Goal: Transaction & Acquisition: Purchase product/service

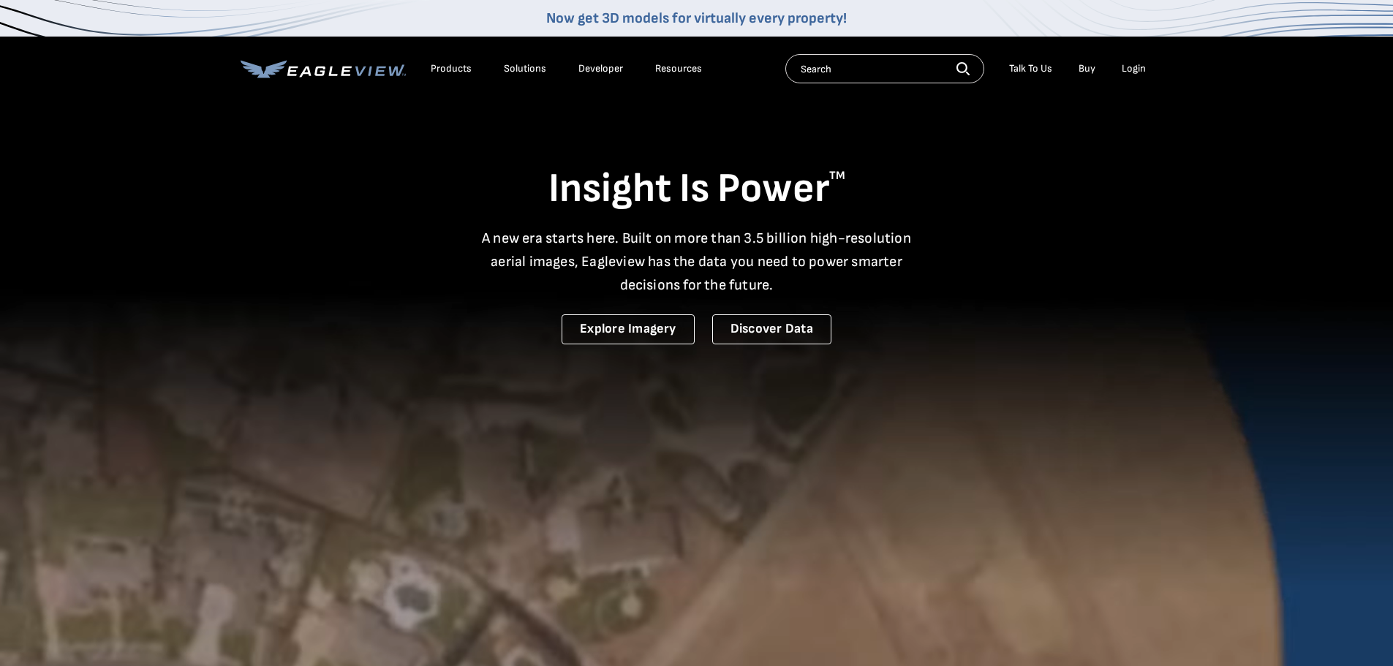
click at [1124, 66] on div "Login" at bounding box center [1134, 68] width 24 height 13
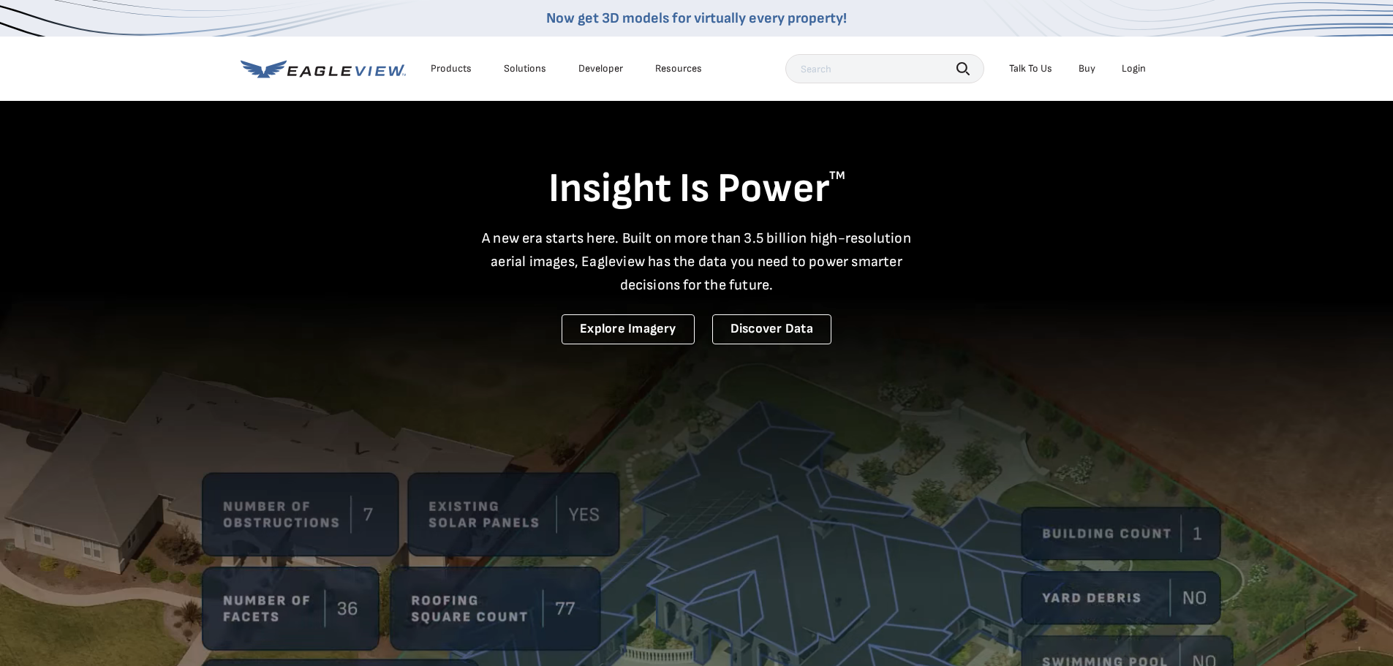
click at [1128, 67] on div "Login" at bounding box center [1134, 68] width 24 height 13
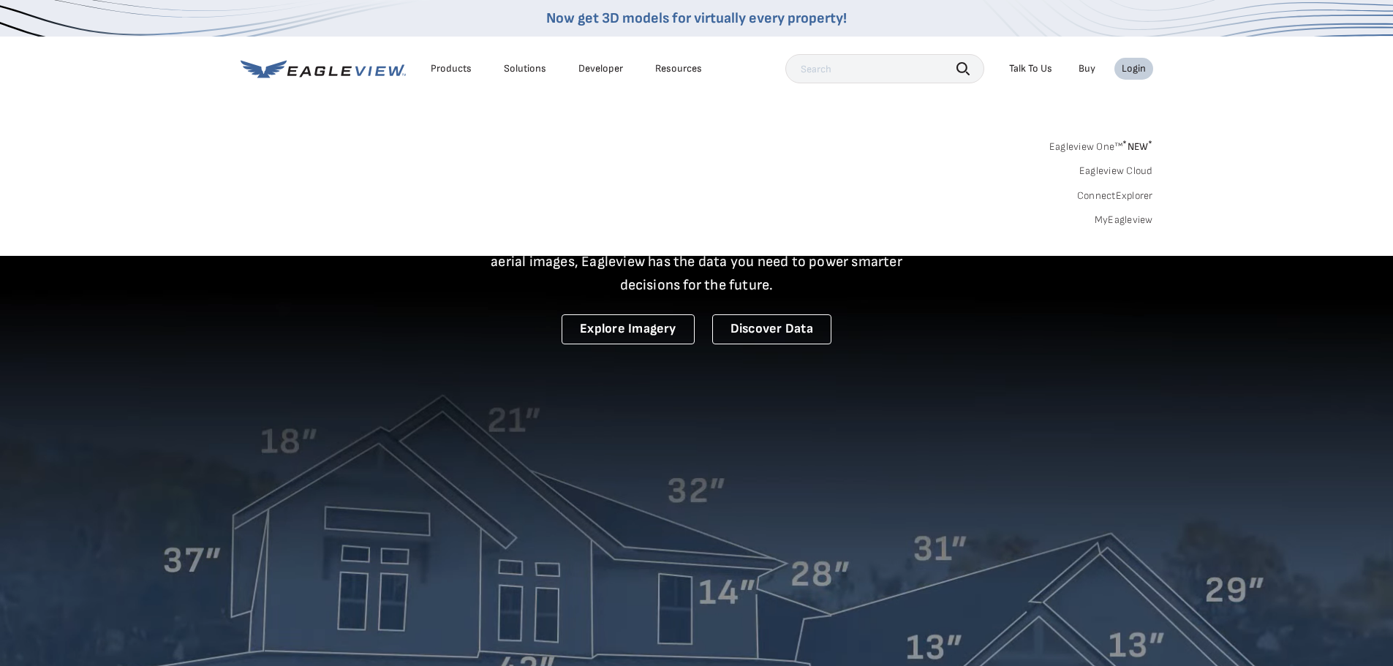
click at [1128, 222] on link "MyEagleview" at bounding box center [1124, 220] width 58 height 13
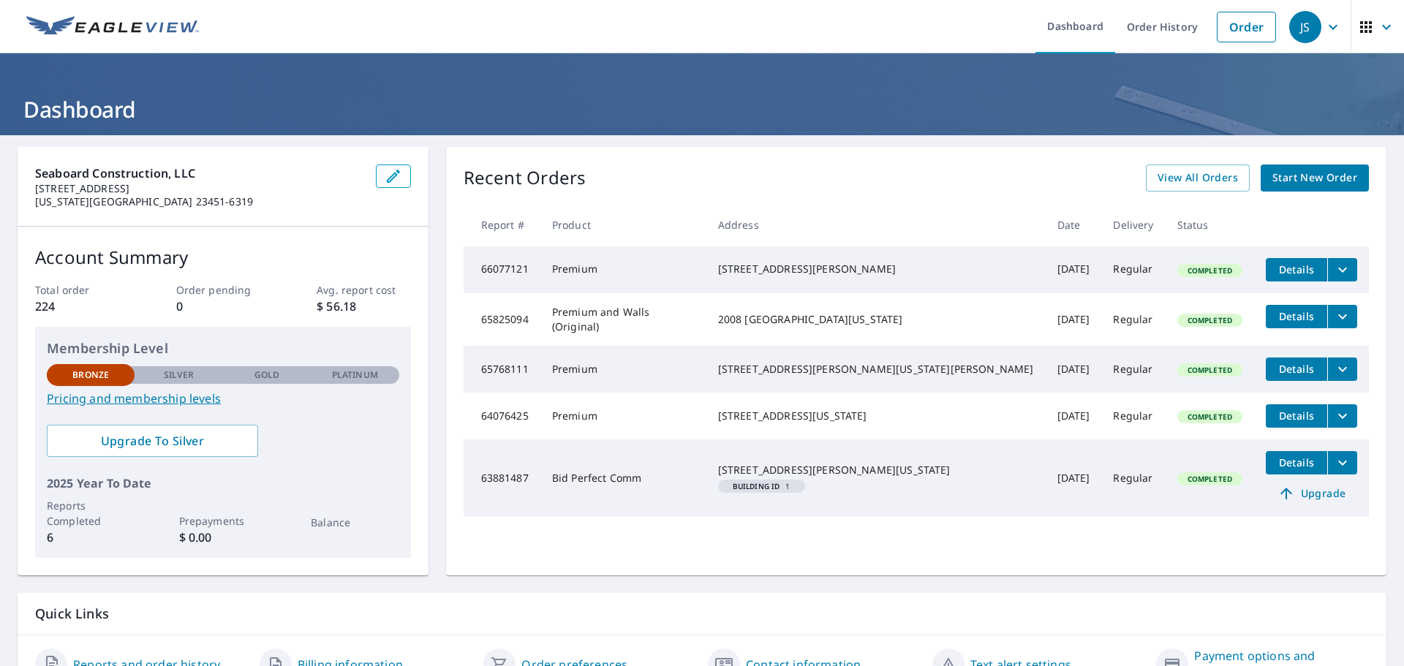
click at [1290, 182] on span "Start New Order" at bounding box center [1314, 178] width 85 height 18
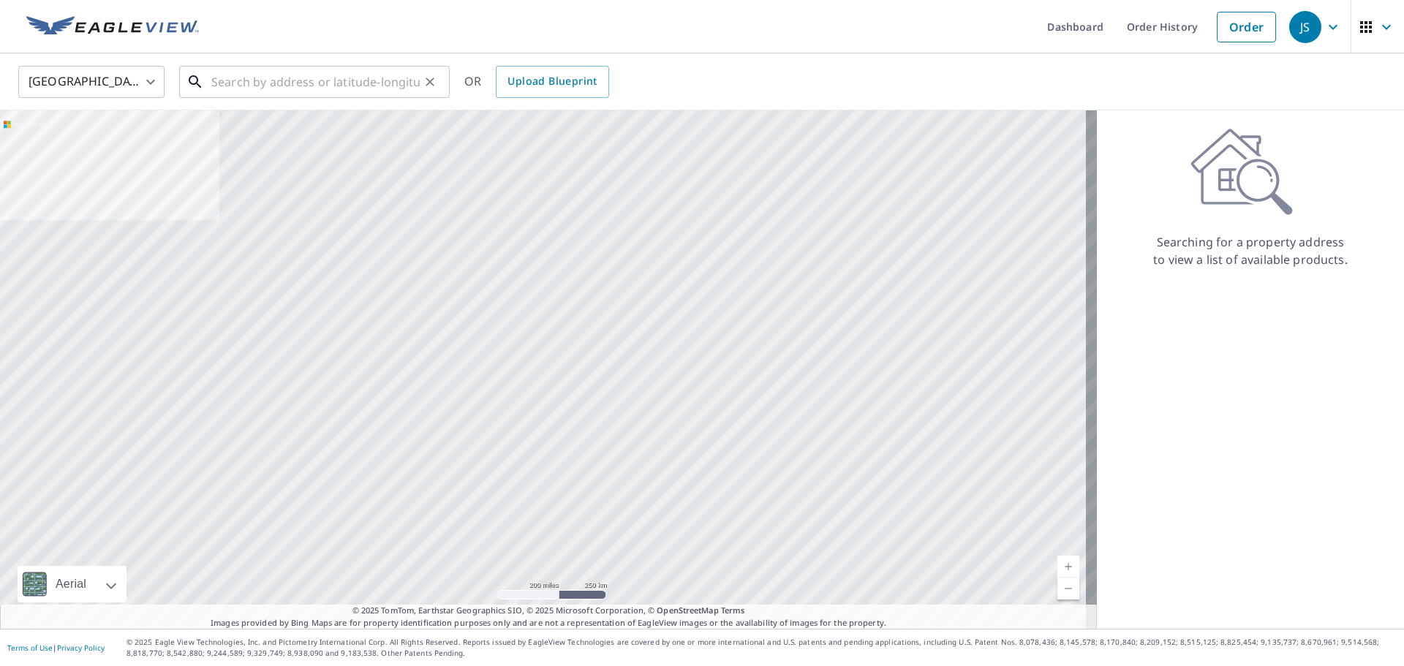
click at [303, 88] on input "text" at bounding box center [315, 81] width 208 height 41
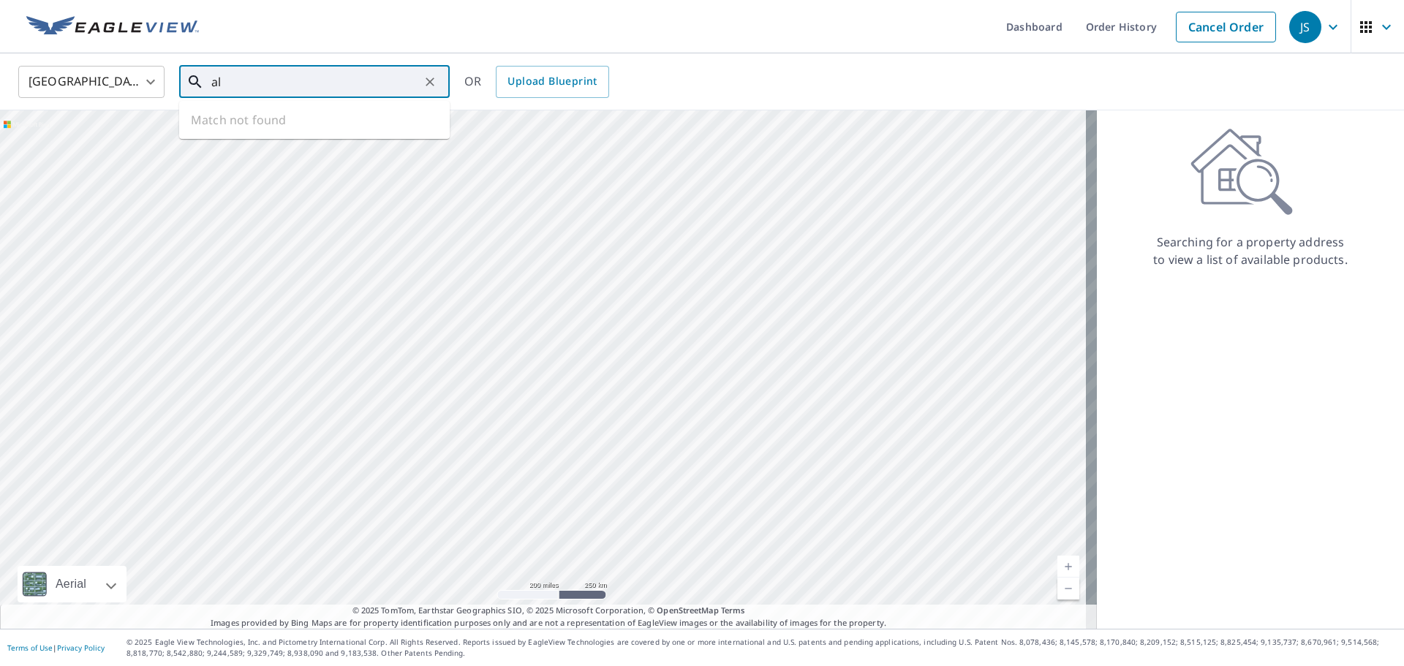
type input "a"
click at [301, 128] on span "249 Allure Ln" at bounding box center [323, 125] width 230 height 18
type input "249 Allure Ln Chesapeake, VA 23322"
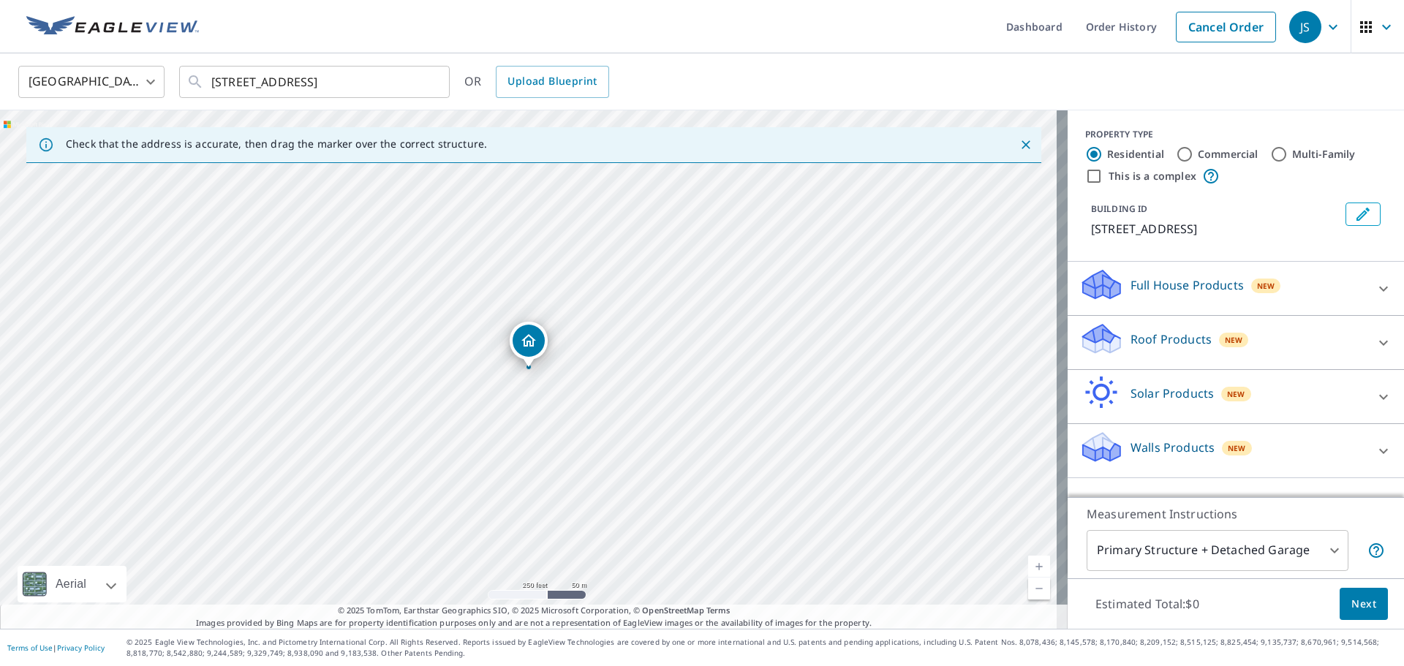
click at [1019, 142] on icon "Close" at bounding box center [1026, 144] width 15 height 15
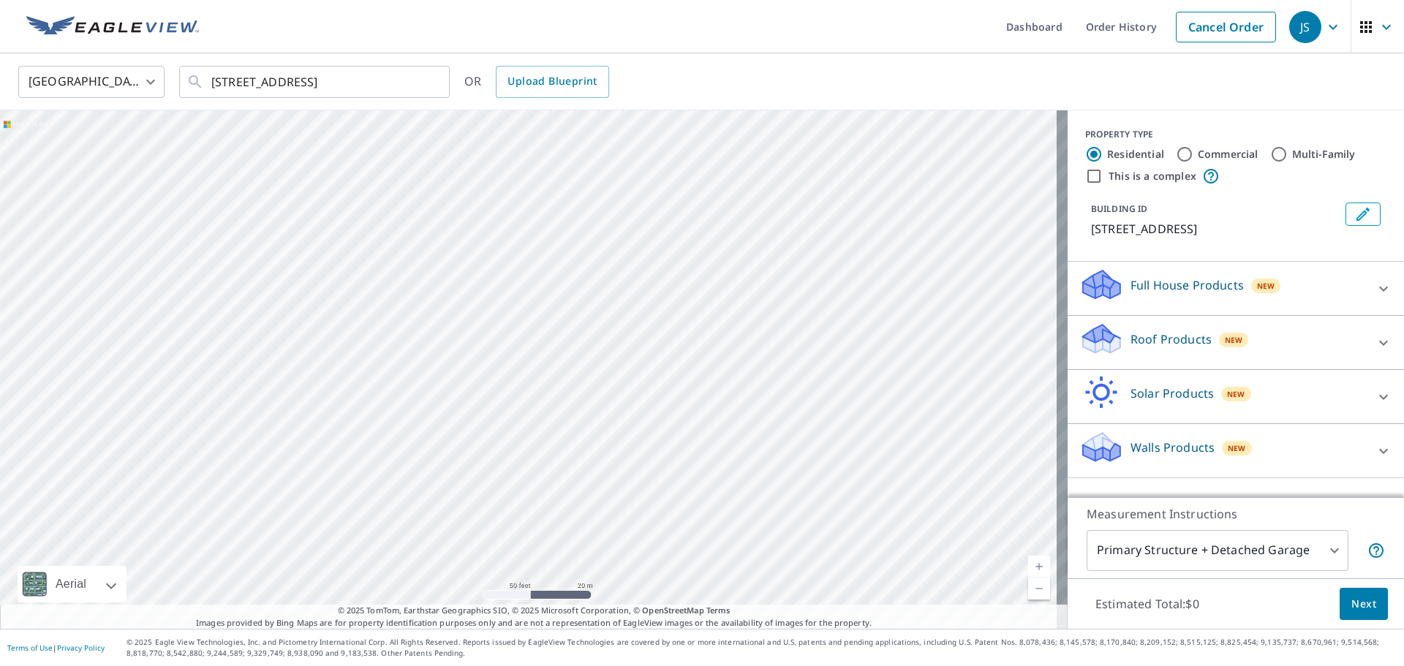
drag, startPoint x: 861, startPoint y: 518, endPoint x: 760, endPoint y: 347, distance: 199.0
click at [760, 347] on div "249 Allure Ln Chesapeake, VA 23322" at bounding box center [534, 369] width 1068 height 518
drag, startPoint x: 813, startPoint y: 396, endPoint x: 706, endPoint y: 335, distance: 123.2
click at [706, 335] on div "249 Allure Ln Chesapeake, VA 23322" at bounding box center [534, 369] width 1068 height 518
drag, startPoint x: 705, startPoint y: 325, endPoint x: 820, endPoint y: 393, distance: 133.1
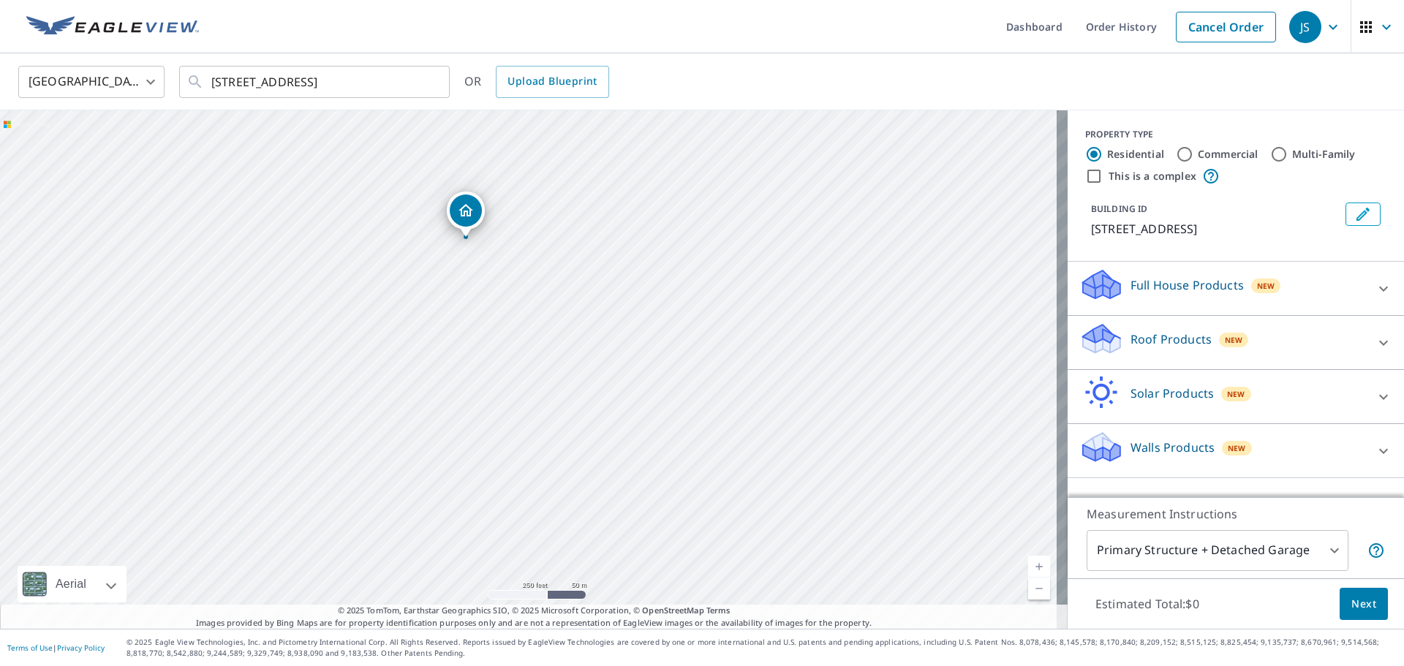
click at [820, 393] on div "249 Allure Ln Chesapeake, VA 23322" at bounding box center [534, 369] width 1068 height 518
drag, startPoint x: 526, startPoint y: 303, endPoint x: 460, endPoint y: 415, distance: 129.8
click at [460, 415] on div "249 Allure Ln Chesapeake, VA 23322" at bounding box center [534, 369] width 1068 height 518
drag, startPoint x: 458, startPoint y: 344, endPoint x: 408, endPoint y: 465, distance: 130.5
click at [408, 465] on div "249 Allure Ln Chesapeake, VA 23322" at bounding box center [534, 369] width 1068 height 518
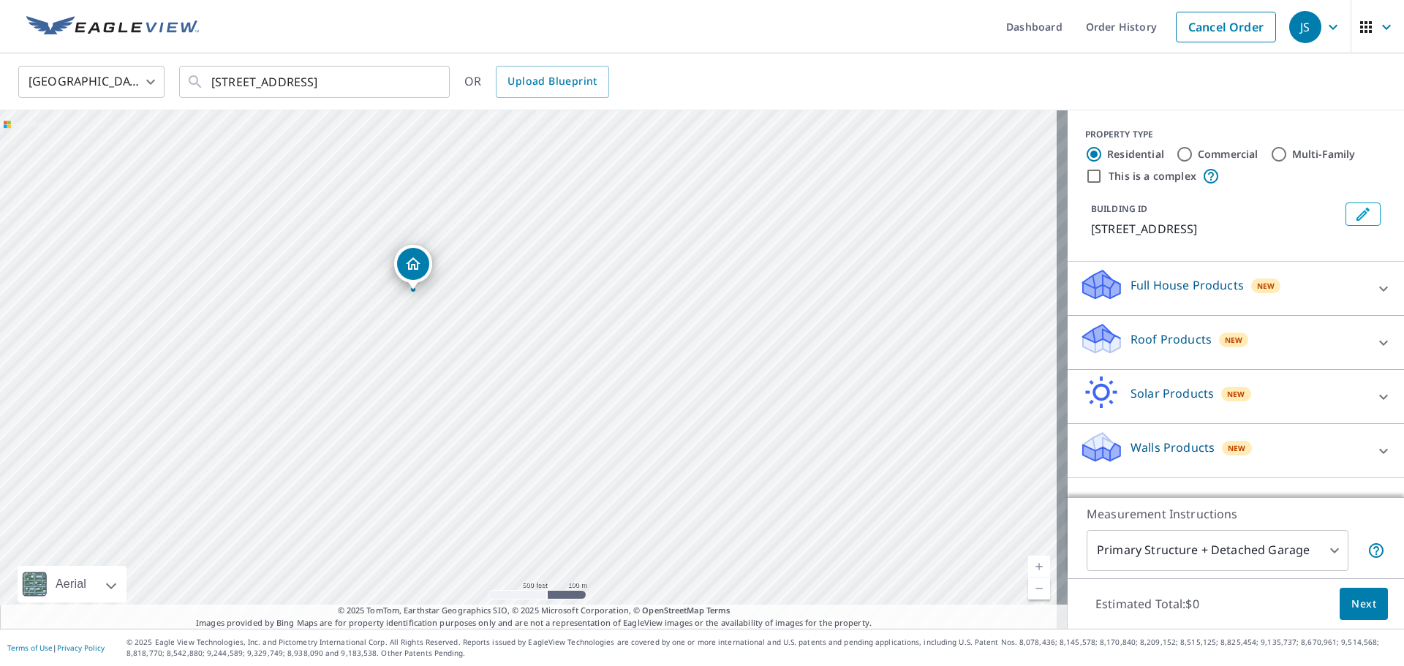
drag, startPoint x: 415, startPoint y: 436, endPoint x: 518, endPoint y: 276, distance: 189.8
click at [518, 276] on div "249 Allure Ln Chesapeake, VA 23322" at bounding box center [534, 369] width 1068 height 518
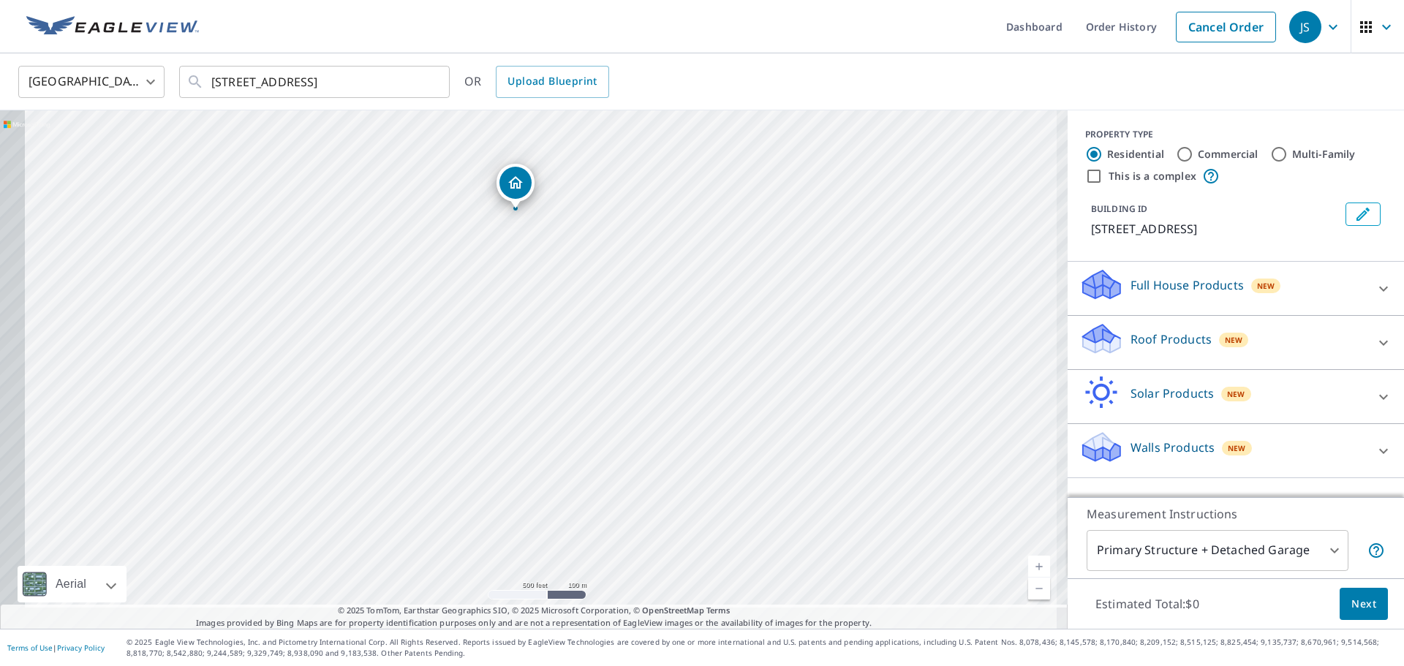
drag, startPoint x: 613, startPoint y: 341, endPoint x: 624, endPoint y: 329, distance: 16.6
click at [624, 329] on div "249 Allure Ln Chesapeake, VA 23322" at bounding box center [534, 369] width 1068 height 518
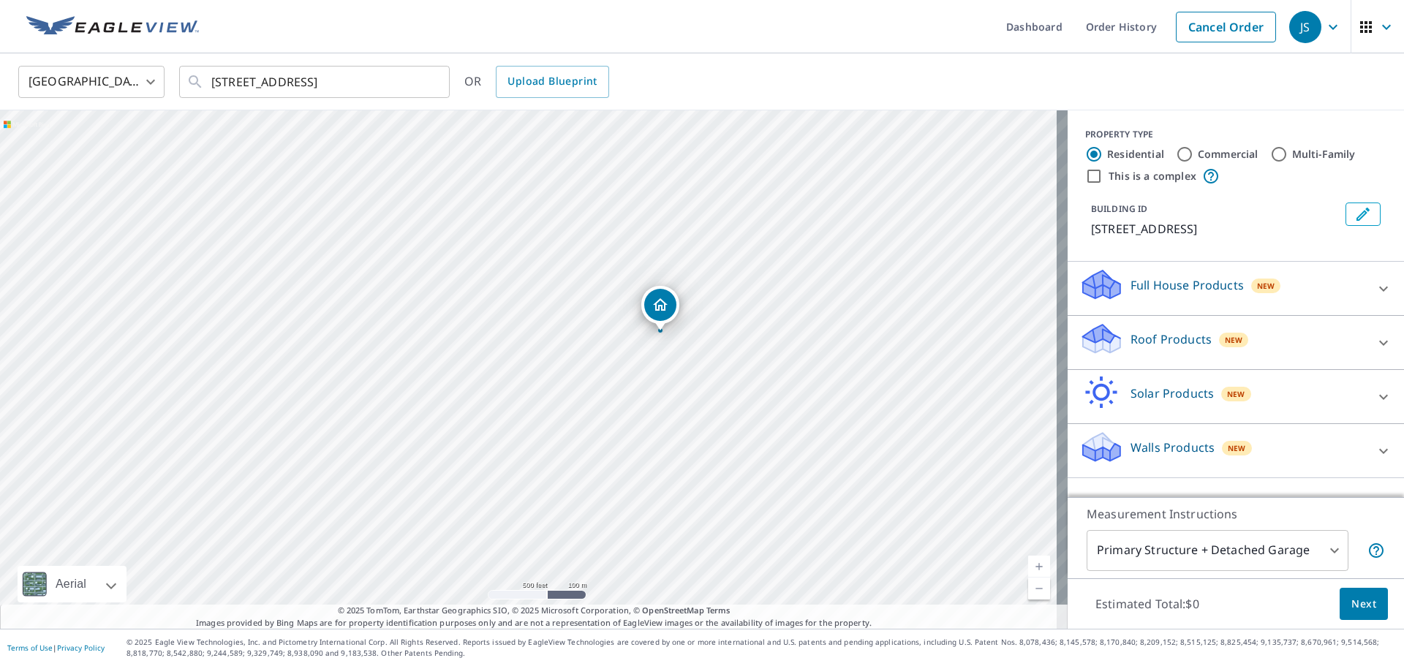
drag, startPoint x: 619, startPoint y: 405, endPoint x: 777, endPoint y: 552, distance: 215.8
click at [777, 552] on div "249 Allure Ln Chesapeake, VA 23322" at bounding box center [534, 369] width 1068 height 518
drag, startPoint x: 692, startPoint y: 354, endPoint x: 622, endPoint y: 390, distance: 79.2
click at [622, 390] on div "249 Allure Ln Chesapeake, VA 23322" at bounding box center [534, 369] width 1068 height 518
drag, startPoint x: 481, startPoint y: 450, endPoint x: 757, endPoint y: 307, distance: 310.7
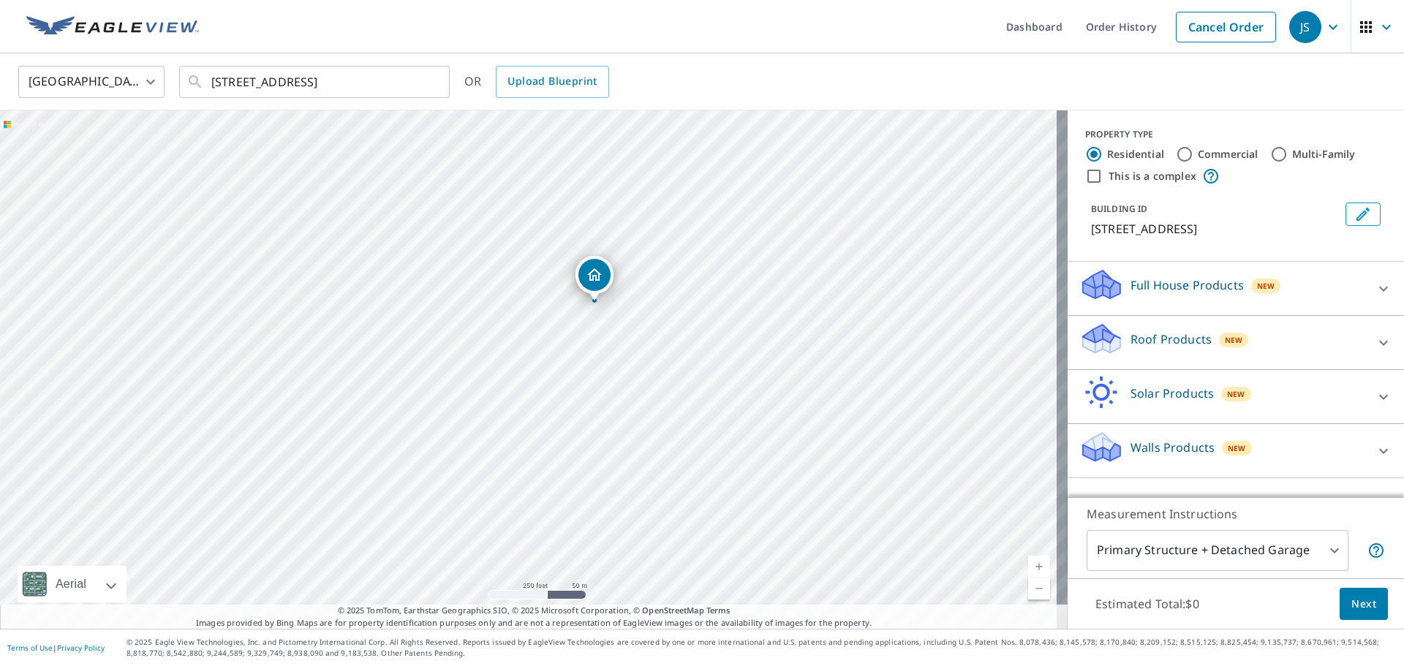
click at [757, 307] on div "249 Allure Ln Chesapeake, VA 23322" at bounding box center [534, 369] width 1068 height 518
